Goal: Book appointment/travel/reservation

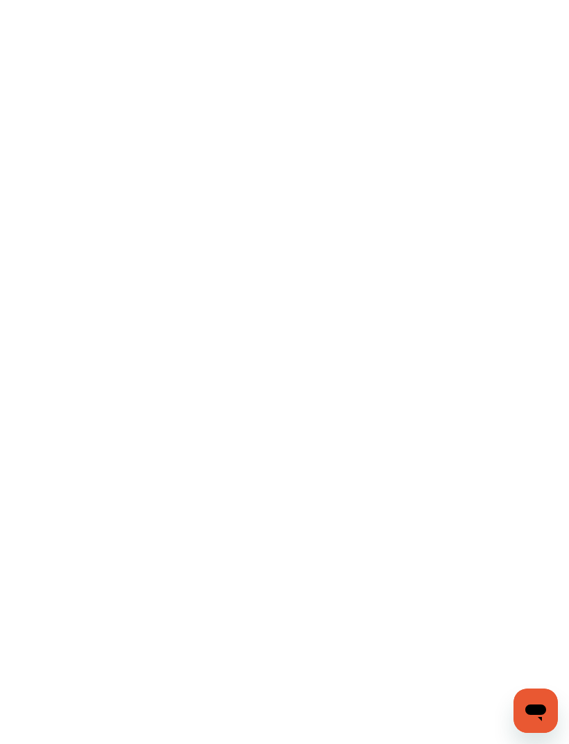
click at [369, 282] on flt-semantics-placeholder "Enable accessibility" at bounding box center [284, 372] width 569 height 744
click at [385, 453] on flt-semantics-placeholder "Enable accessibility" at bounding box center [284, 372] width 569 height 744
click at [393, 431] on flt-semantics-placeholder "Enable accessibility" at bounding box center [284, 372] width 569 height 744
click at [532, 710] on icon "Open messaging window" at bounding box center [535, 712] width 21 height 17
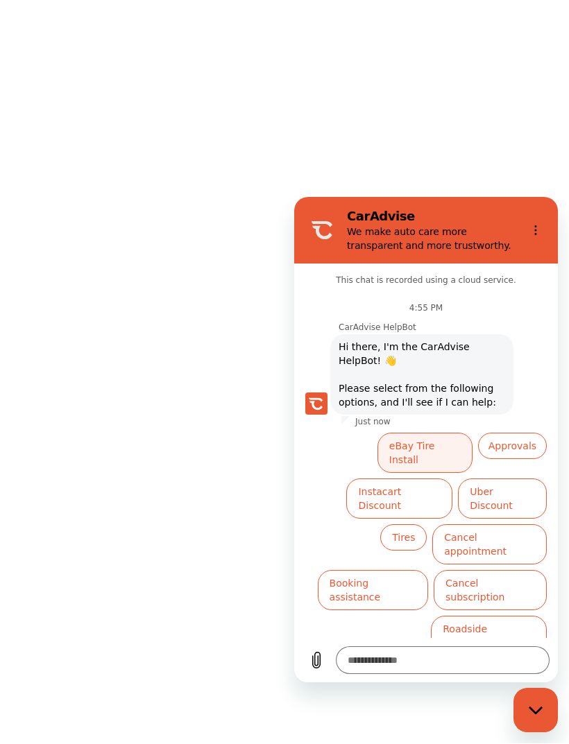
click at [450, 450] on button "eBay Tire Install" at bounding box center [424, 453] width 95 height 40
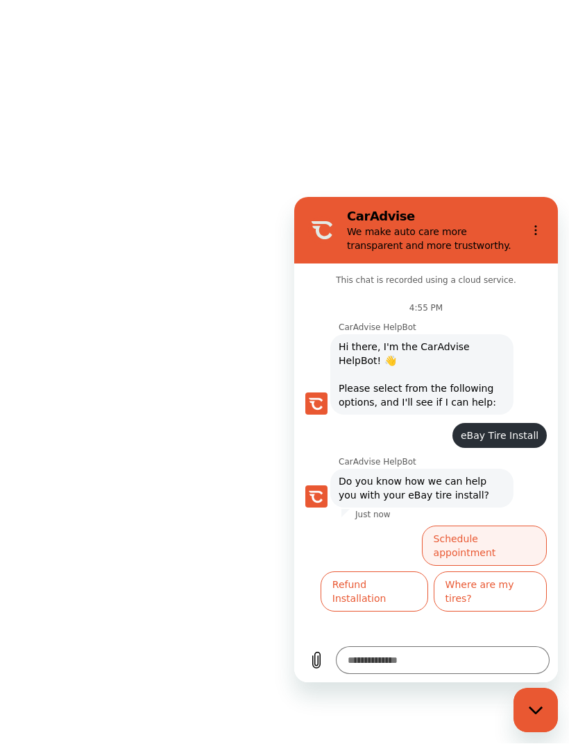
click at [512, 541] on button "Schedule appointment" at bounding box center [484, 546] width 125 height 40
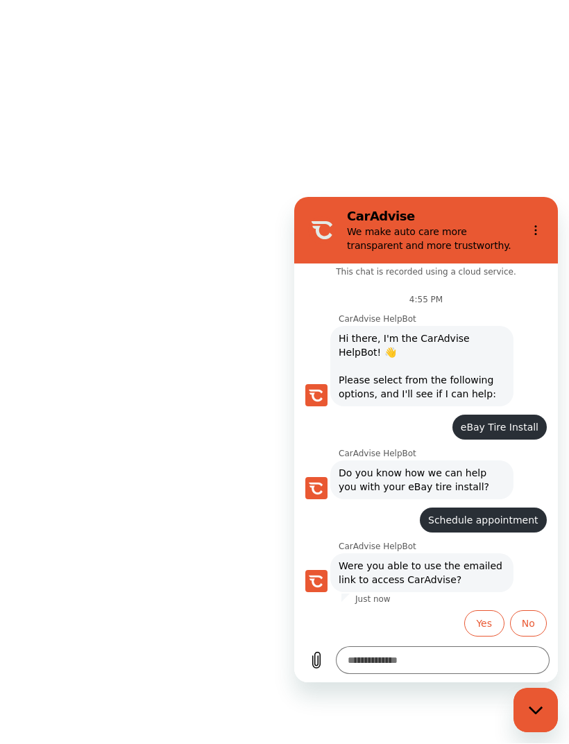
scroll to position [10, 0]
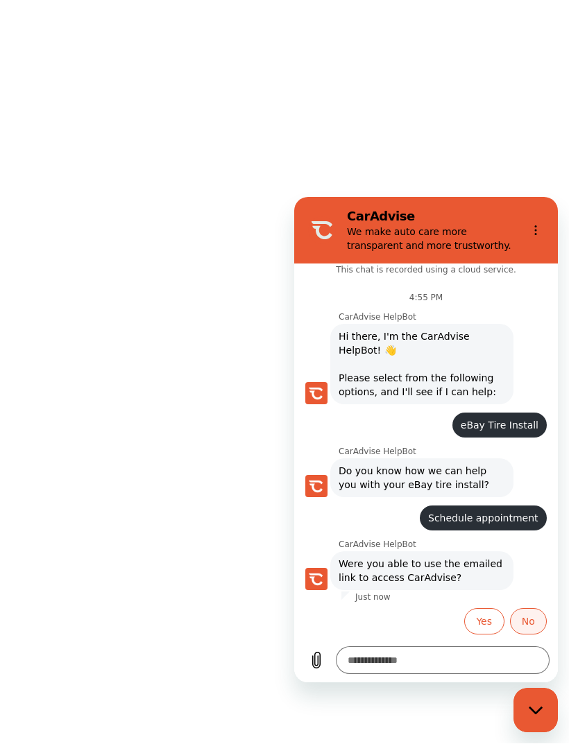
click at [529, 618] on button "No" at bounding box center [528, 621] width 37 height 26
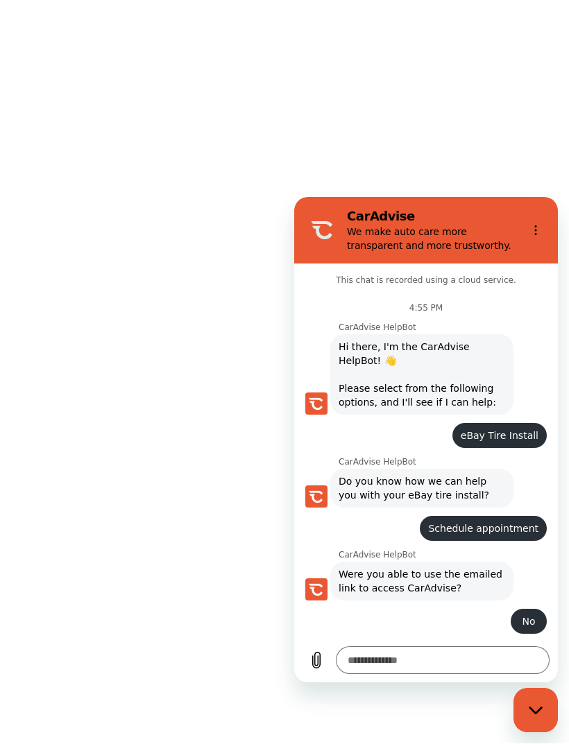
scroll to position [0, 0]
click at [536, 710] on icon "Close messaging window" at bounding box center [536, 710] width 15 height 9
type textarea "*"
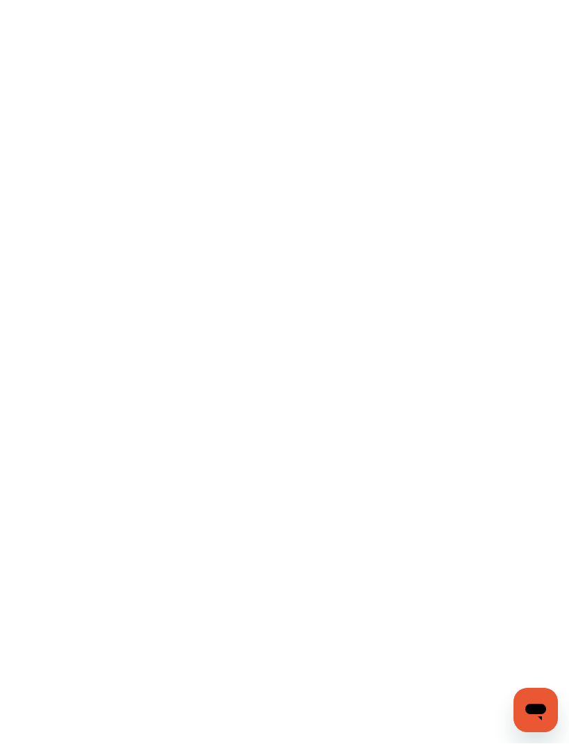
scroll to position [1, 0]
